Goal: Task Accomplishment & Management: Use online tool/utility

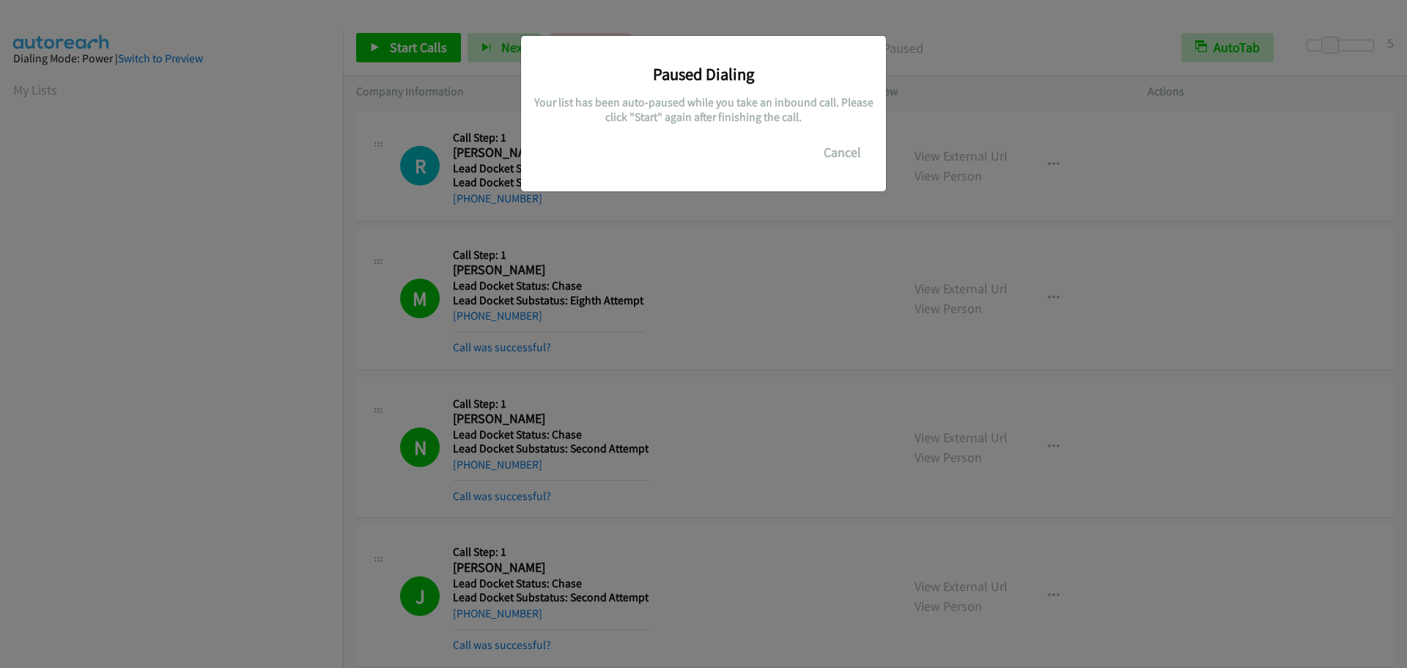
click at [840, 163] on button "Cancel" at bounding box center [842, 152] width 65 height 29
click at [840, 160] on button "Cancel" at bounding box center [842, 152] width 65 height 29
click at [177, 249] on div "Paused Dialing Your list has been auto-paused while you take an inbound call. P…" at bounding box center [703, 340] width 1407 height 654
click at [837, 149] on button "Cancel" at bounding box center [842, 152] width 65 height 29
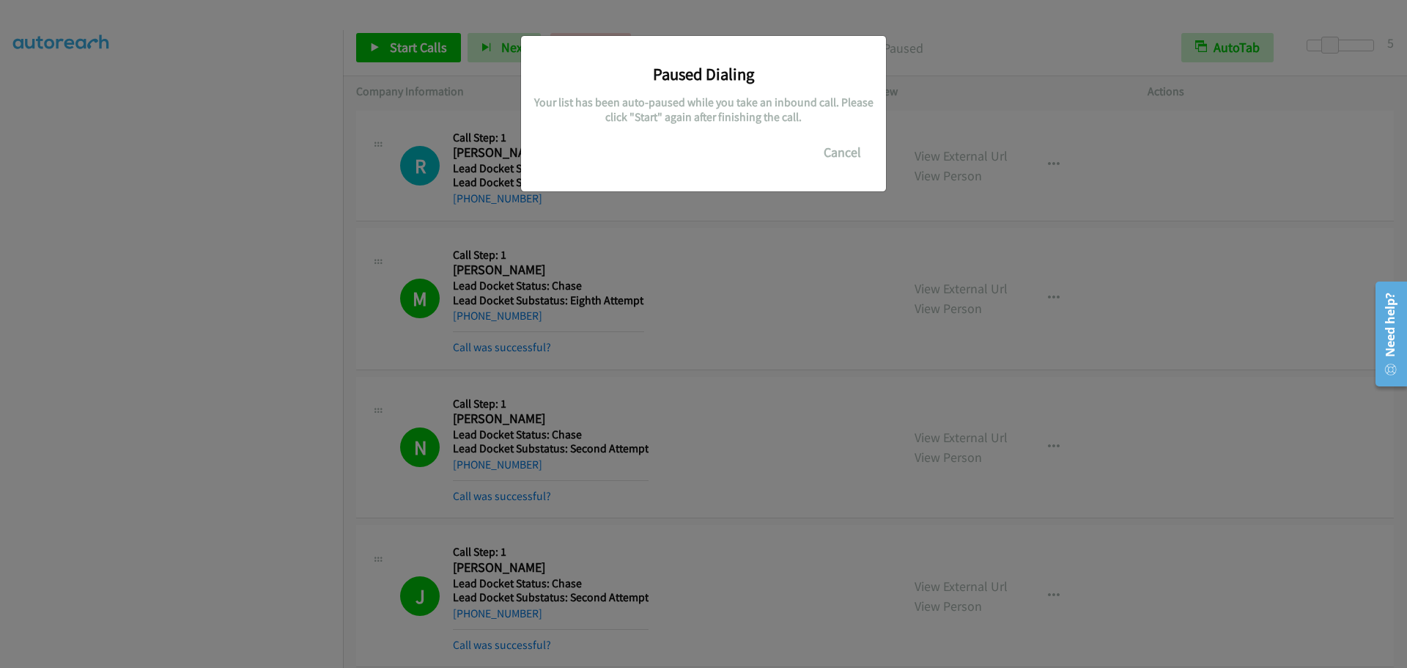
click at [218, 169] on div "Paused Dialing Your list has been auto-paused while you take an inbound call. P…" at bounding box center [703, 340] width 1407 height 654
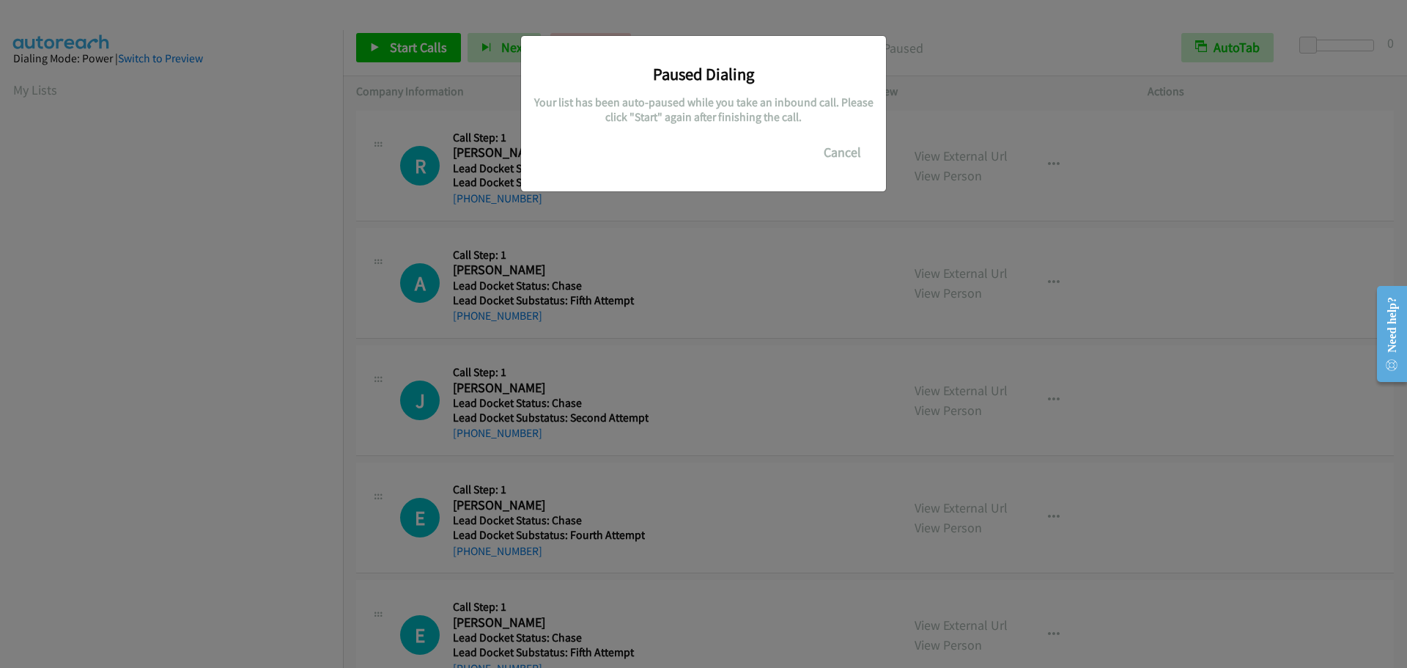
scroll to position [155, 0]
click at [847, 155] on button "Cancel" at bounding box center [842, 152] width 65 height 29
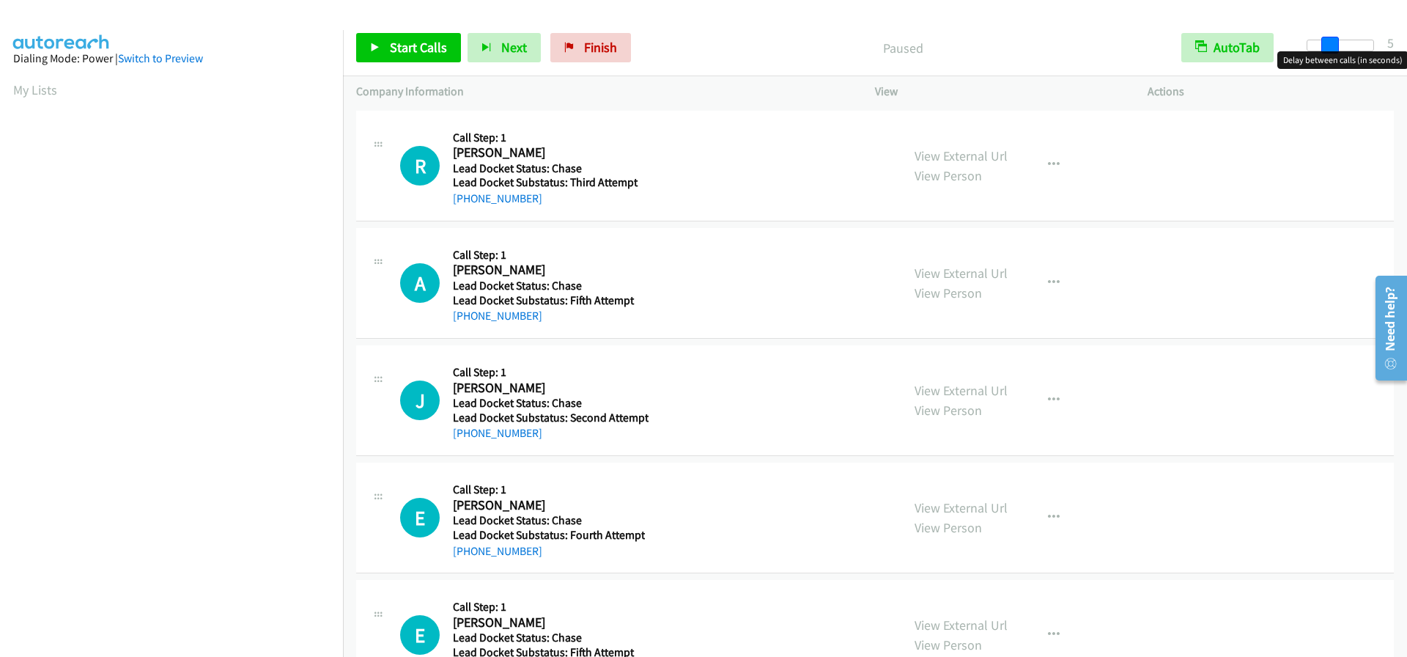
drag, startPoint x: 1306, startPoint y: 48, endPoint x: 1328, endPoint y: 45, distance: 22.1
click at [1328, 45] on span at bounding box center [1330, 46] width 18 height 18
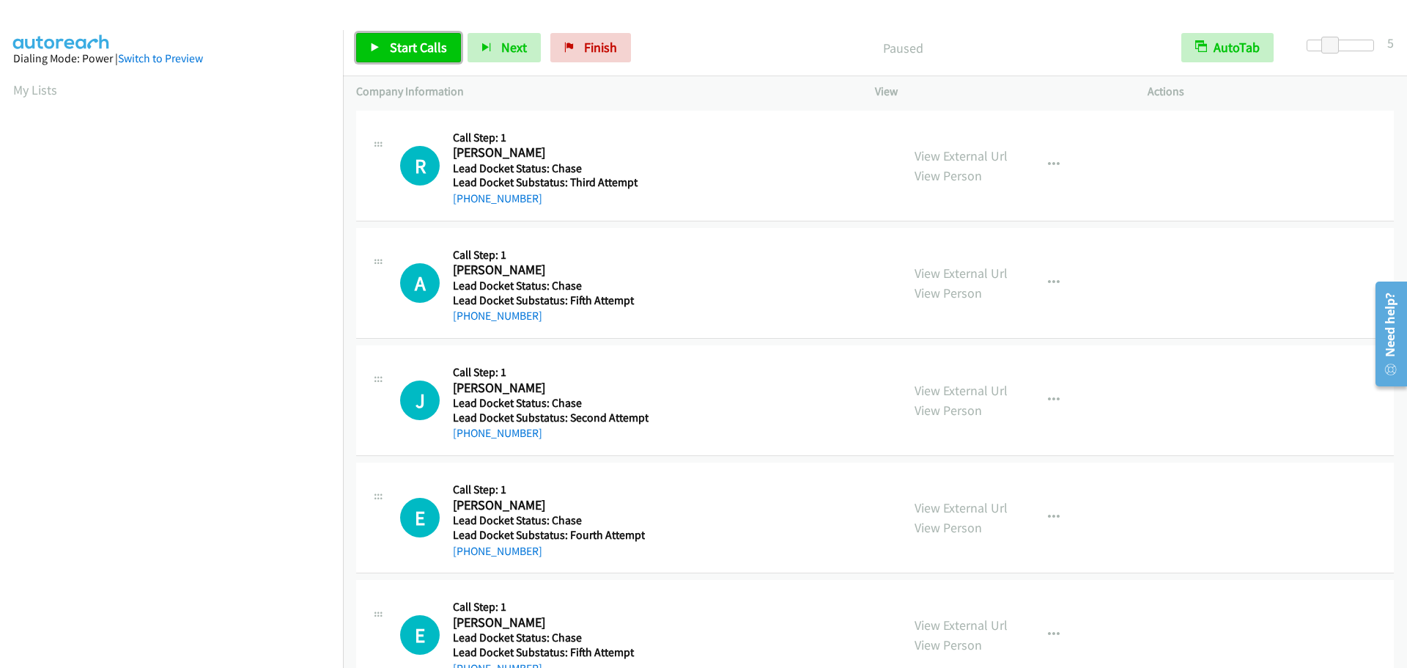
click at [402, 51] on span "Start Calls" at bounding box center [418, 47] width 57 height 17
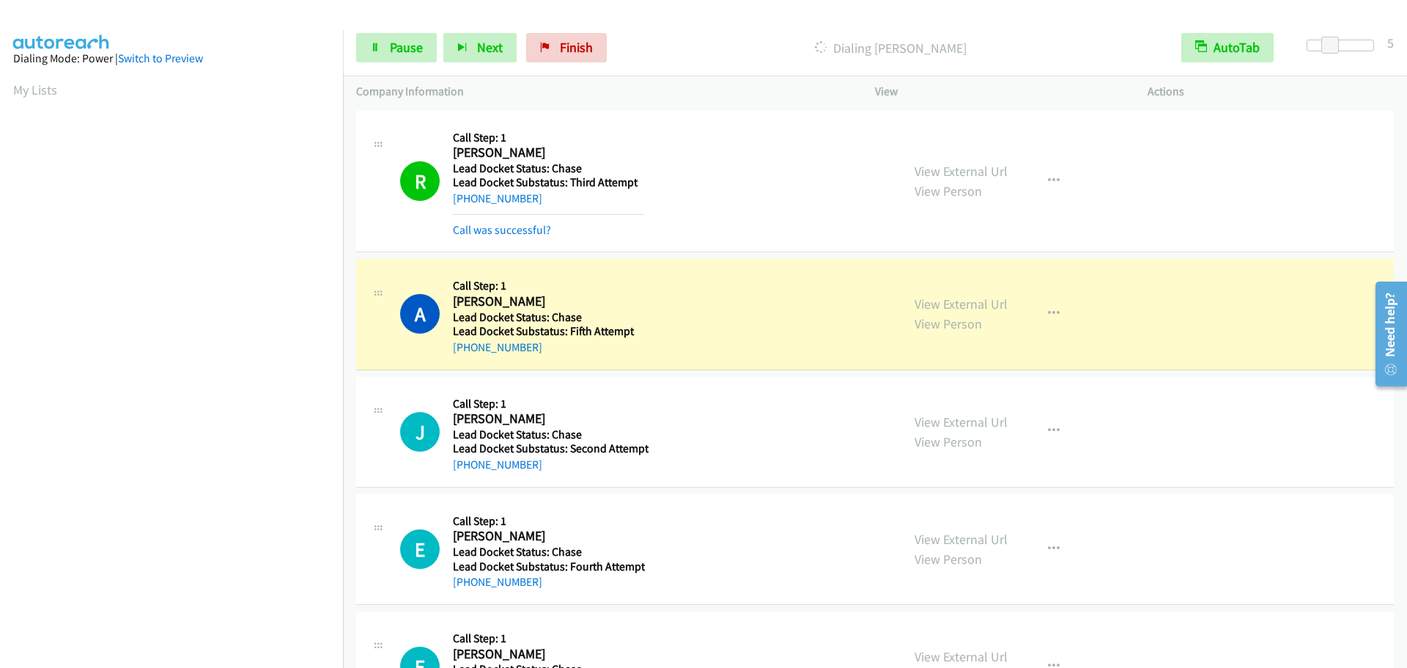
scroll to position [155, 0]
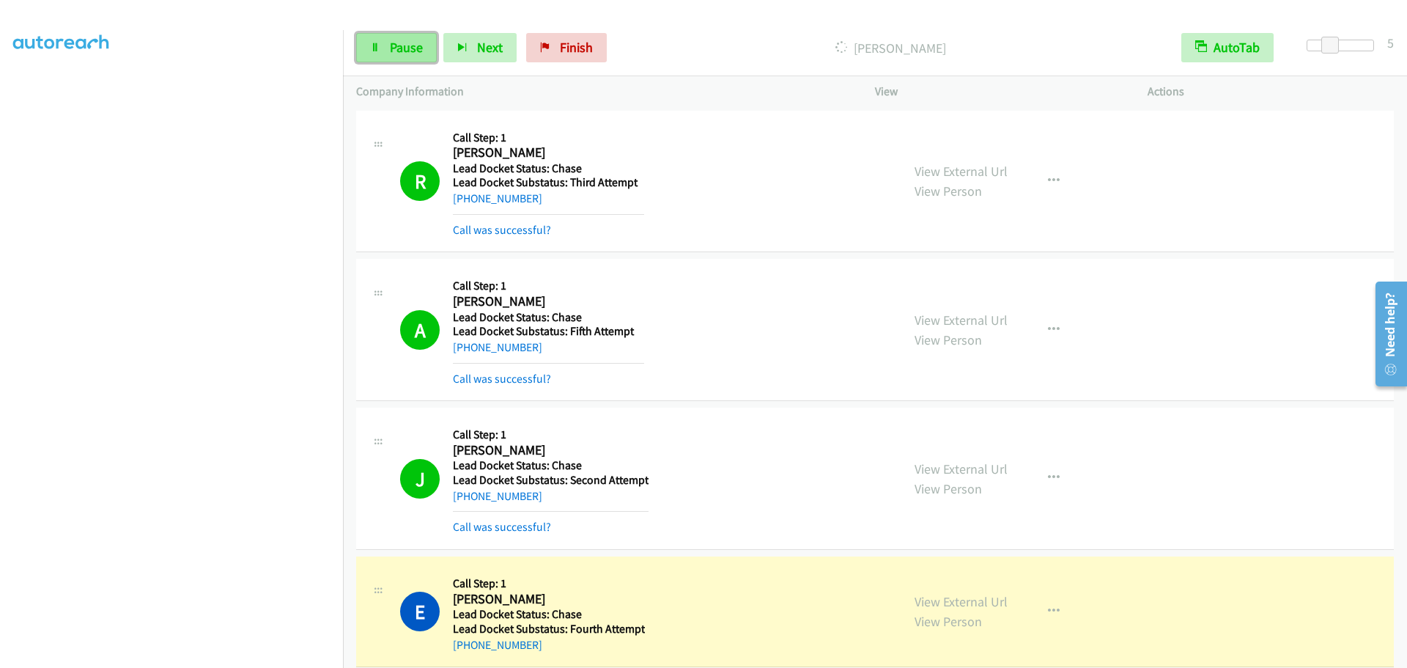
click at [432, 52] on link "Pause" at bounding box center [396, 47] width 81 height 29
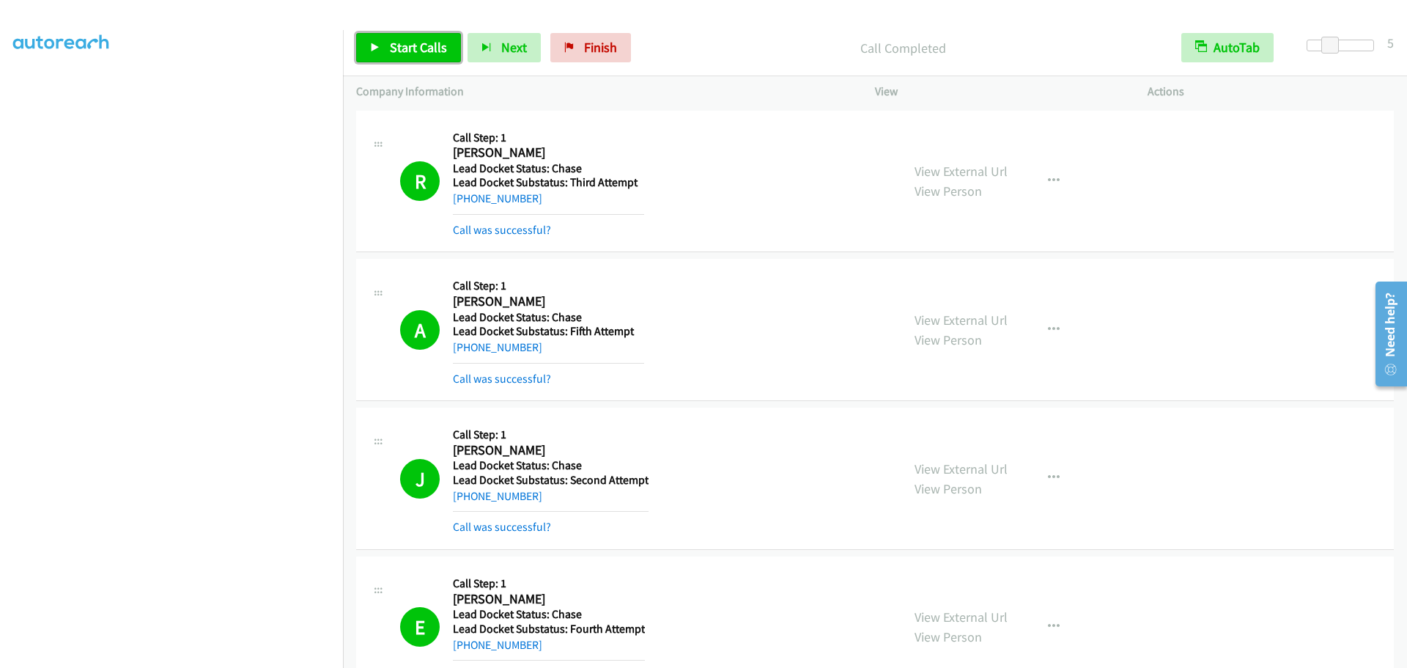
click at [394, 46] on span "Start Calls" at bounding box center [418, 47] width 57 height 17
